Goal: Transaction & Acquisition: Subscribe to service/newsletter

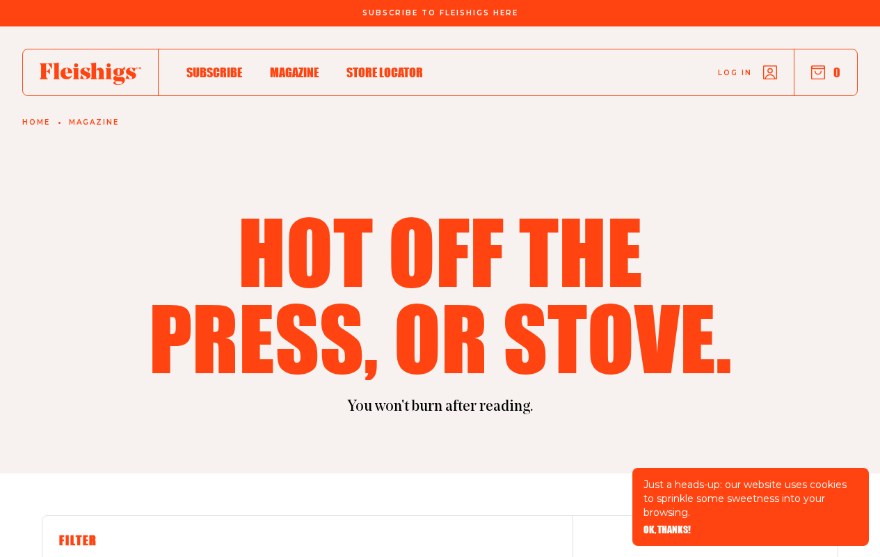
click at [667, 525] on span "OK, THANKS!" at bounding box center [667, 520] width 47 height 10
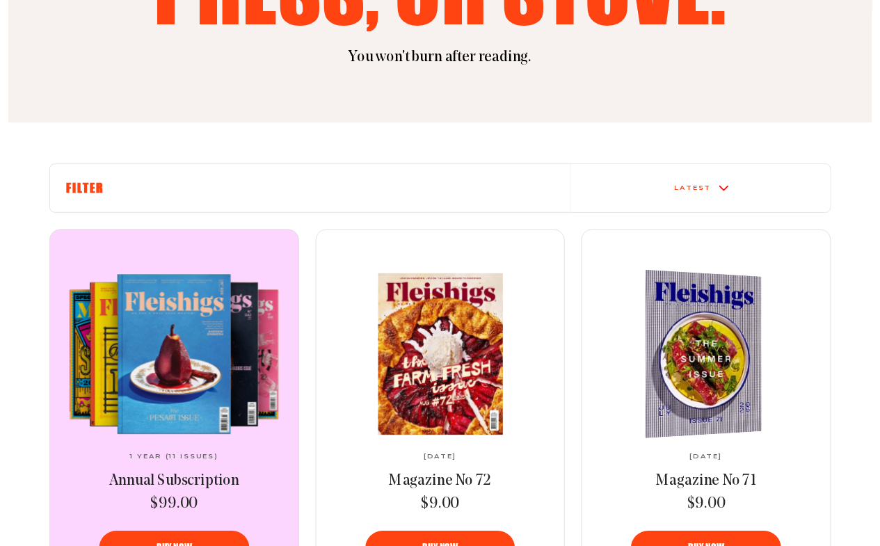
scroll to position [696, 0]
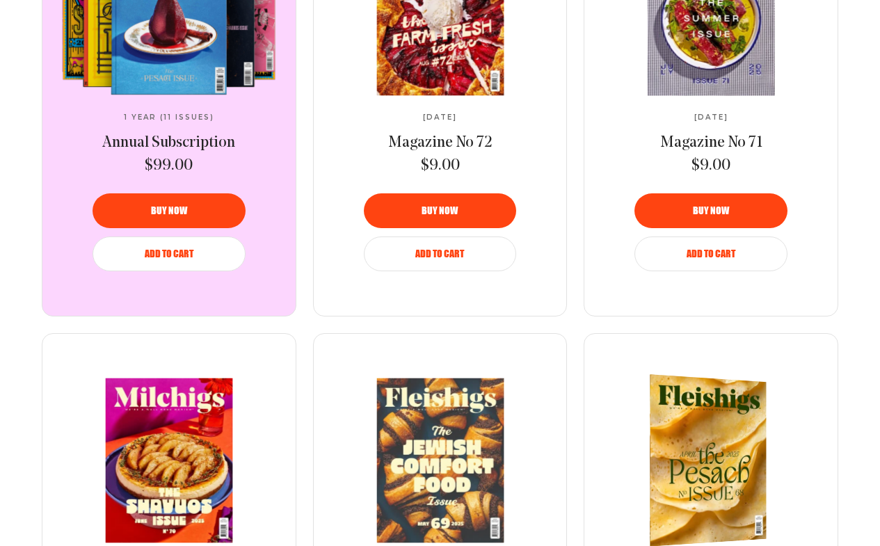
click at [711, 249] on span "Add to Cart" at bounding box center [711, 244] width 49 height 10
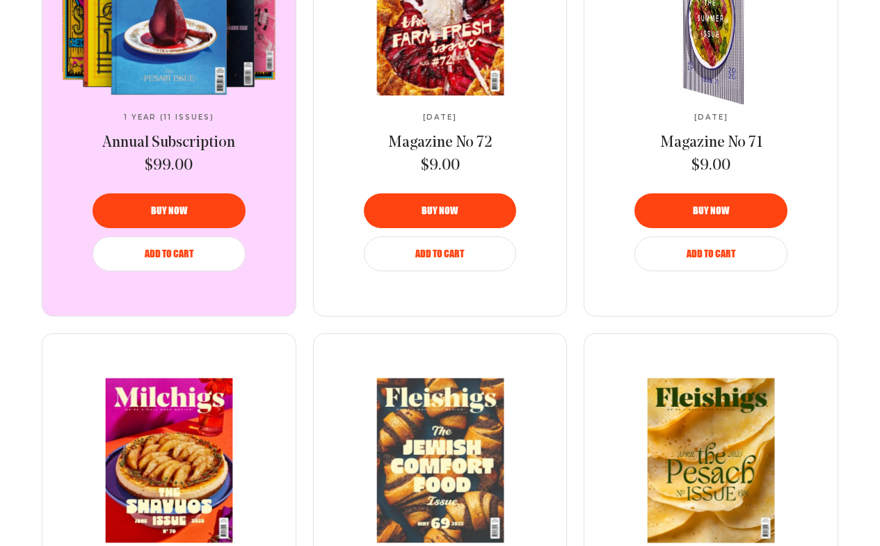
click at [711, 249] on span "Add to Cart" at bounding box center [711, 244] width 49 height 10
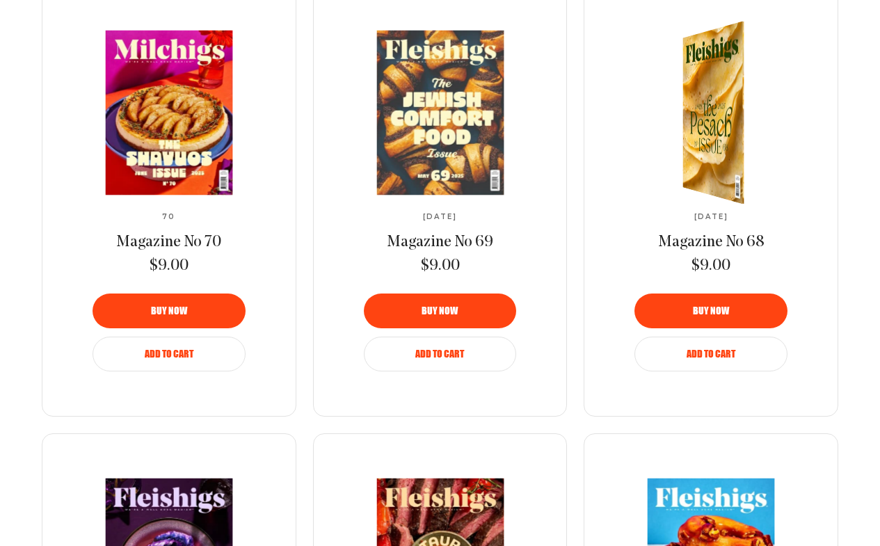
click at [168, 243] on span "Magazine No 70" at bounding box center [168, 243] width 105 height 16
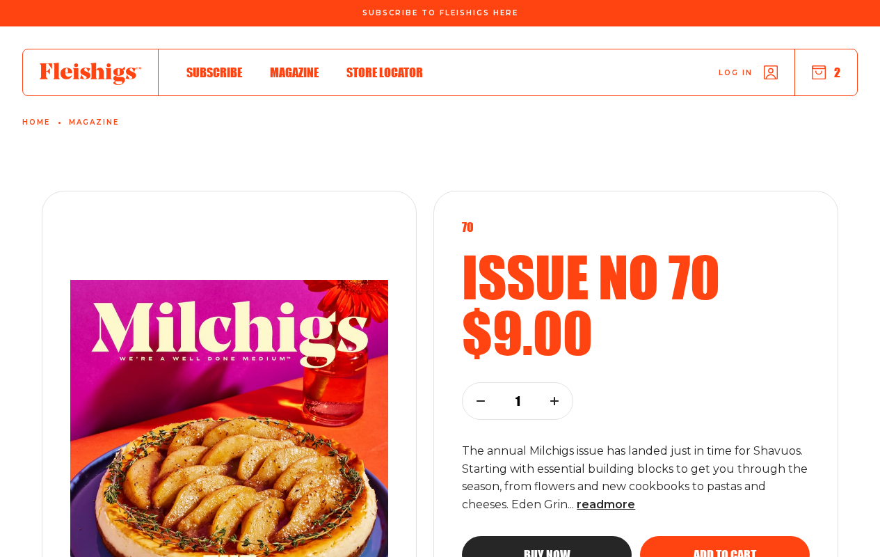
click at [484, 401] on use "button" at bounding box center [480, 401] width 7 height 0
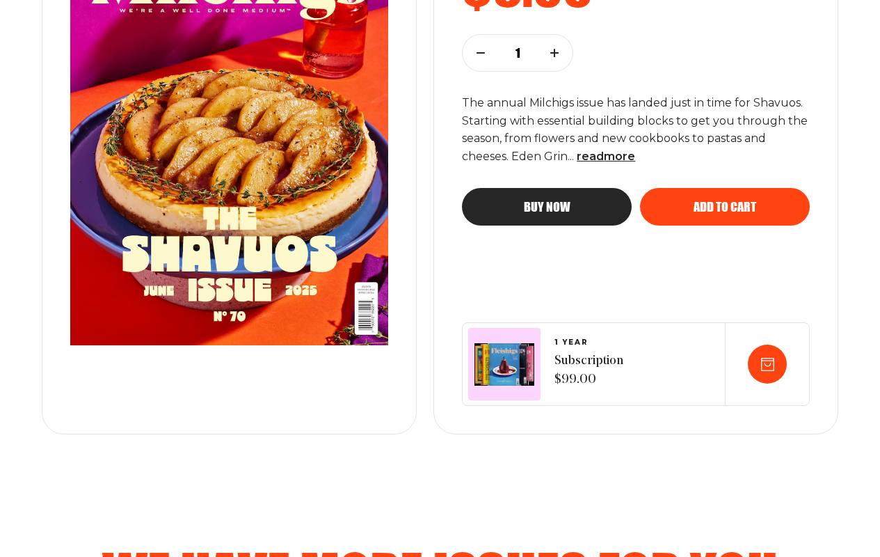
click at [623, 347] on span "1 YEAR" at bounding box center [589, 342] width 69 height 8
